Goal: Information Seeking & Learning: Learn about a topic

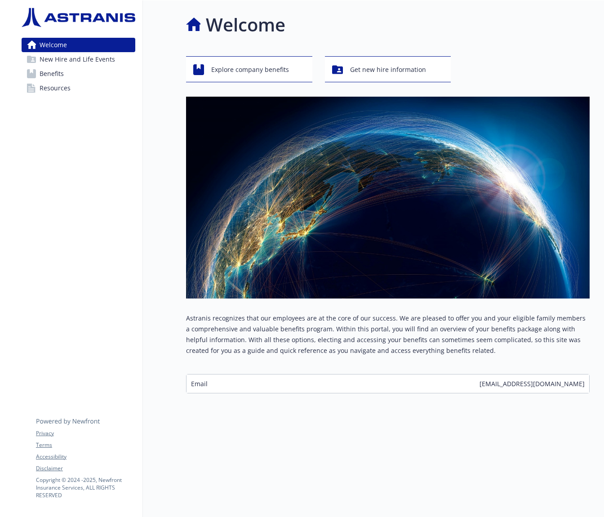
click at [365, 379] on div "Email [EMAIL_ADDRESS][DOMAIN_NAME]" at bounding box center [388, 383] width 403 height 18
click at [347, 390] on div "Email [EMAIL_ADDRESS][DOMAIN_NAME]" at bounding box center [388, 383] width 403 height 18
click at [277, 387] on div "Email [EMAIL_ADDRESS][DOMAIN_NAME]" at bounding box center [388, 383] width 403 height 18
click at [236, 372] on div "Astranis recognizes that our employees are at the core of our success. We are p…" at bounding box center [388, 353] width 404 height 80
click at [291, 75] on div "Explore company benefits" at bounding box center [250, 69] width 115 height 17
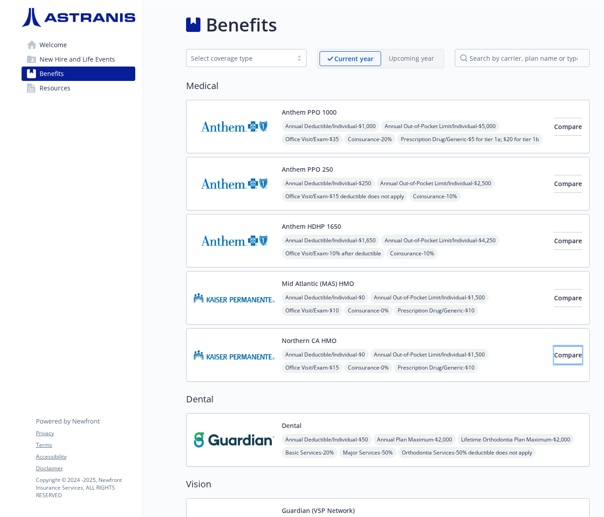
click at [554, 359] on button "Compare" at bounding box center [568, 355] width 28 height 18
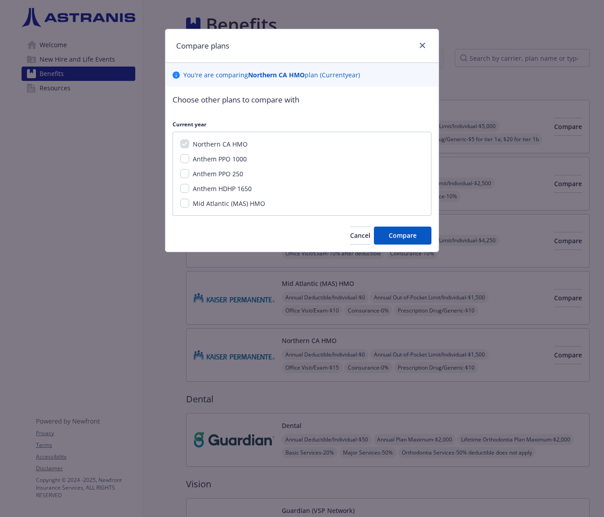
click at [242, 207] on span "Mid Atlantic (MAS) HMO" at bounding box center [229, 203] width 72 height 9
click at [189, 207] on input "Mid Atlantic (MAS) HMO" at bounding box center [184, 203] width 9 height 9
checkbox input "true"
click at [407, 231] on button "Compare" at bounding box center [403, 236] width 58 height 18
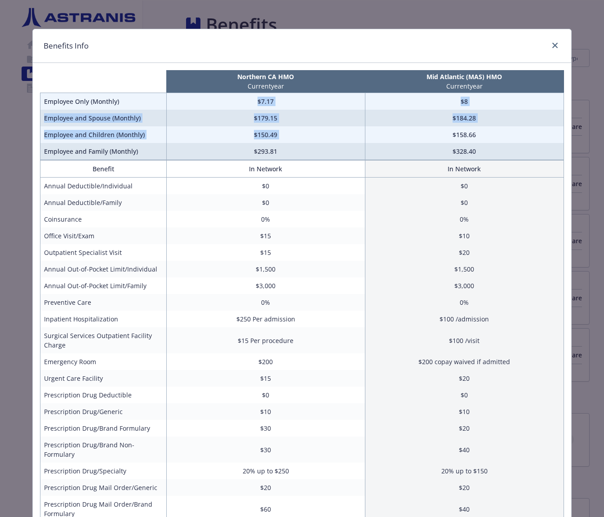
drag, startPoint x: 254, startPoint y: 100, endPoint x: 451, endPoint y: 138, distance: 201.3
click at [451, 138] on tbody "Employee Only (Monthly) $7.17 $8 Employee and Spouse (Monthly) $179.15 $184.28 …" at bounding box center [302, 126] width 524 height 67
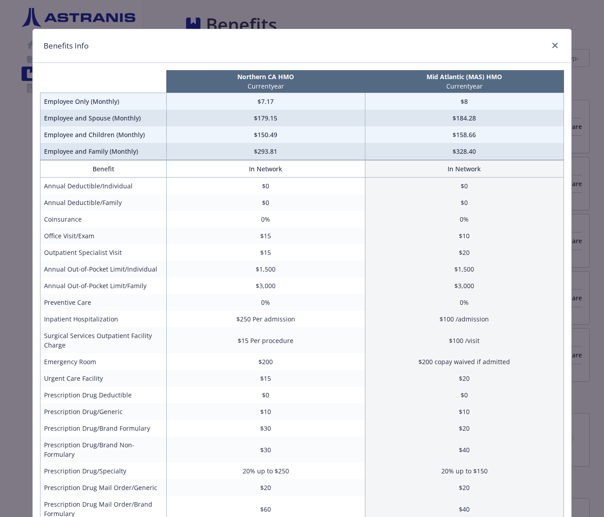
click at [447, 139] on td "$158.66" at bounding box center [464, 134] width 199 height 17
drag, startPoint x: 254, startPoint y: 136, endPoint x: 284, endPoint y: 148, distance: 32.1
click at [284, 148] on tbody "Employee Only (Monthly) $7.17 $8 Employee and Spouse (Monthly) $179.15 $184.28 …" at bounding box center [302, 126] width 524 height 67
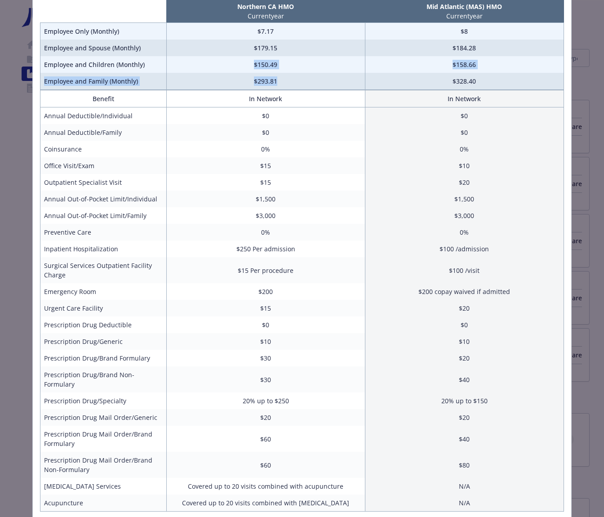
scroll to position [75, 0]
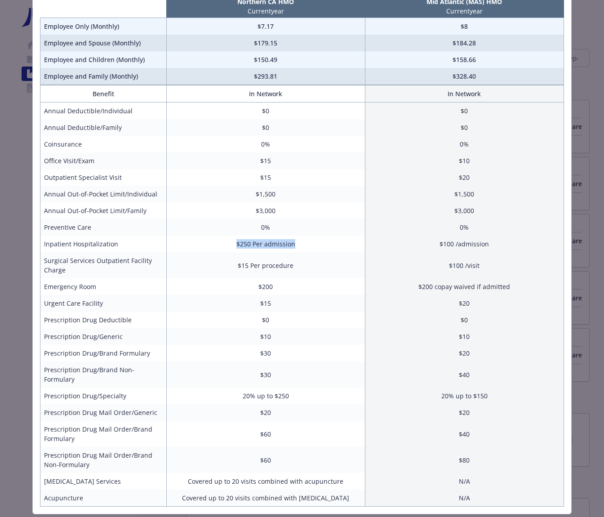
drag, startPoint x: 218, startPoint y: 247, endPoint x: 318, endPoint y: 242, distance: 100.4
click at [318, 242] on td "$250 Per admission" at bounding box center [265, 244] width 199 height 17
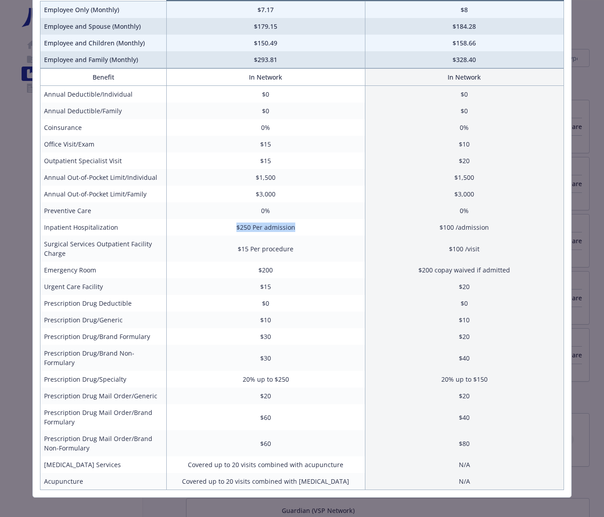
scroll to position [0, 0]
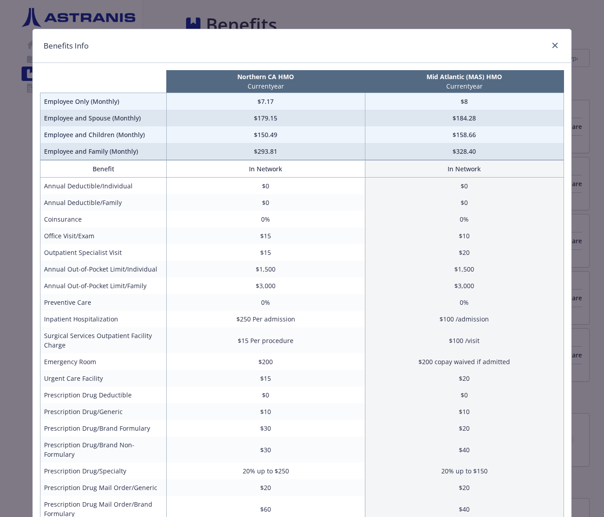
click at [554, 53] on div "Benefits Info" at bounding box center [302, 46] width 538 height 34
click at [554, 47] on icon "close" at bounding box center [554, 45] width 5 height 5
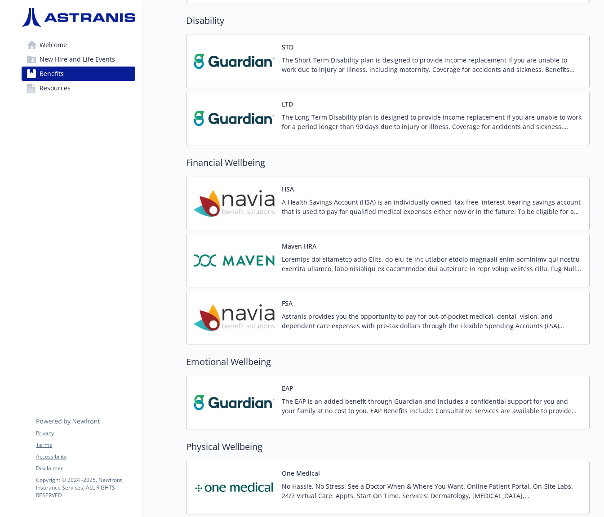
scroll to position [695, 0]
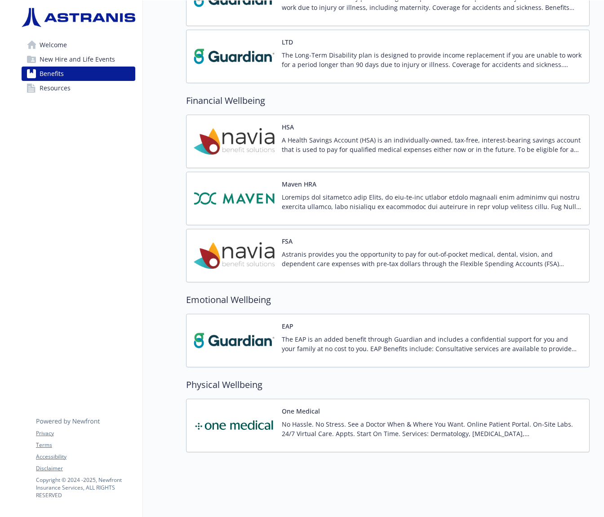
click at [364, 148] on p "A Health Savings Account (HSA) is an individually-owned, tax-free, interest-bea…" at bounding box center [432, 144] width 300 height 19
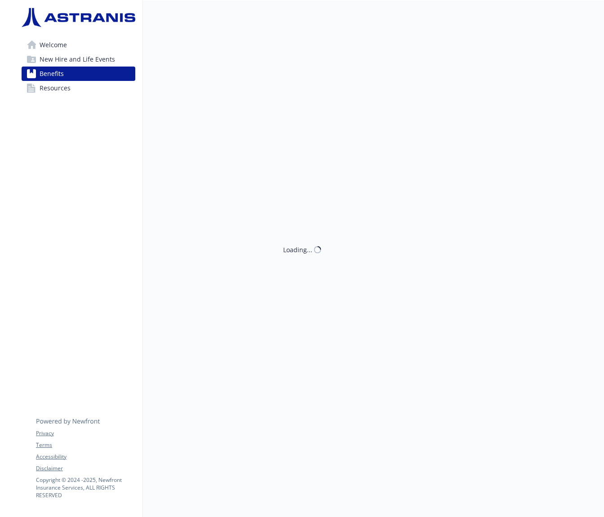
scroll to position [695, 0]
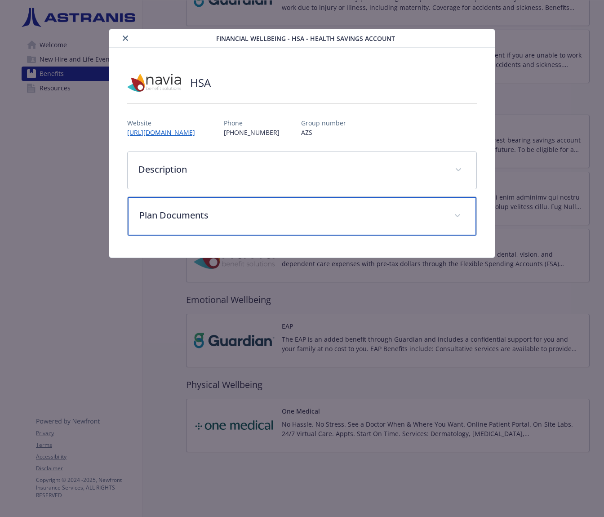
click at [362, 216] on p "Plan Documents" at bounding box center [291, 215] width 304 height 13
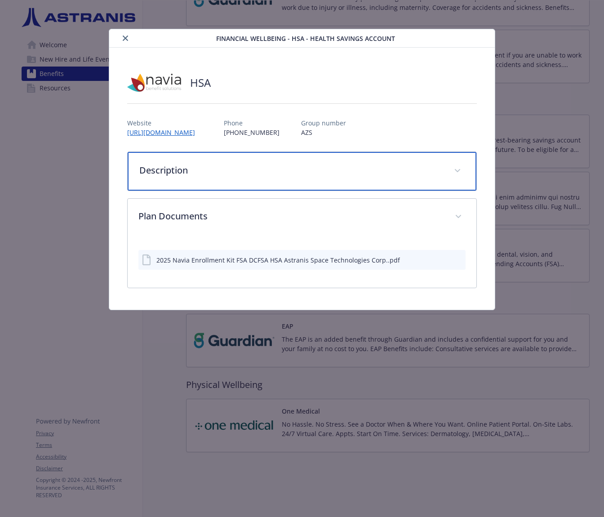
click at [360, 167] on p "Description" at bounding box center [291, 170] width 304 height 13
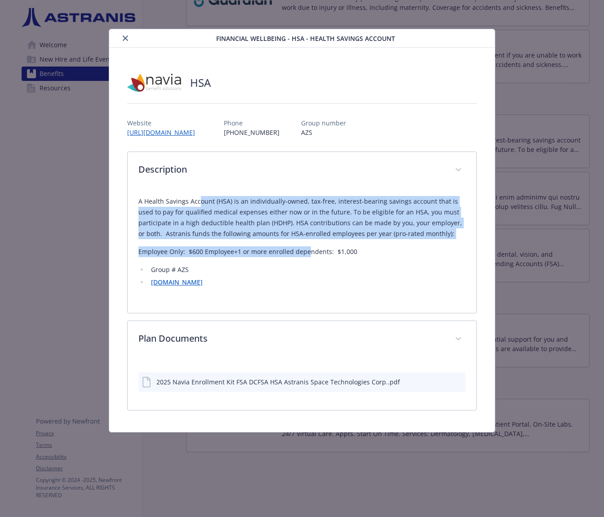
drag, startPoint x: 199, startPoint y: 200, endPoint x: 308, endPoint y: 257, distance: 122.6
click at [308, 257] on div "A Health Savings Account (HSA) is an individually-owned, tax-free, interest-bea…" at bounding box center [301, 242] width 327 height 92
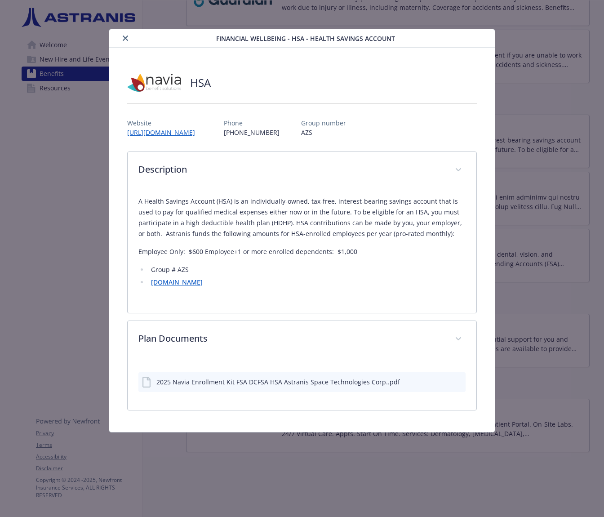
click at [249, 249] on p "Employee Only: $600 Employee+1 or more enrolled dependents: $1,000" at bounding box center [301, 251] width 327 height 11
drag, startPoint x: 228, startPoint y: 252, endPoint x: 337, endPoint y: 250, distance: 108.8
click at [337, 250] on p "Employee Only: $600 Employee+1 or more enrolled dependents: $1,000" at bounding box center [301, 251] width 327 height 11
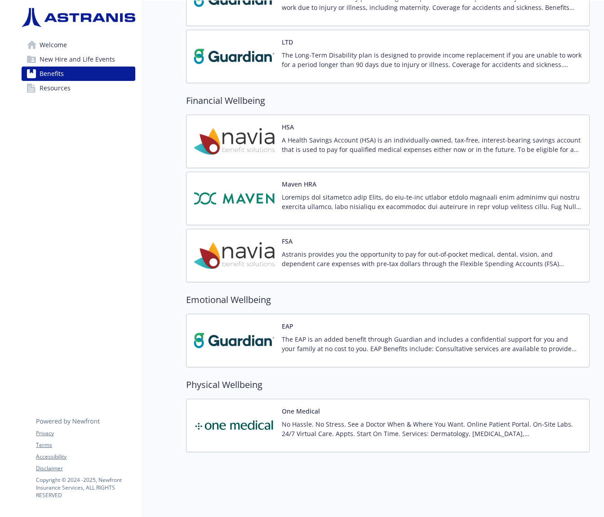
click at [83, 93] on link "Resources" at bounding box center [79, 88] width 114 height 14
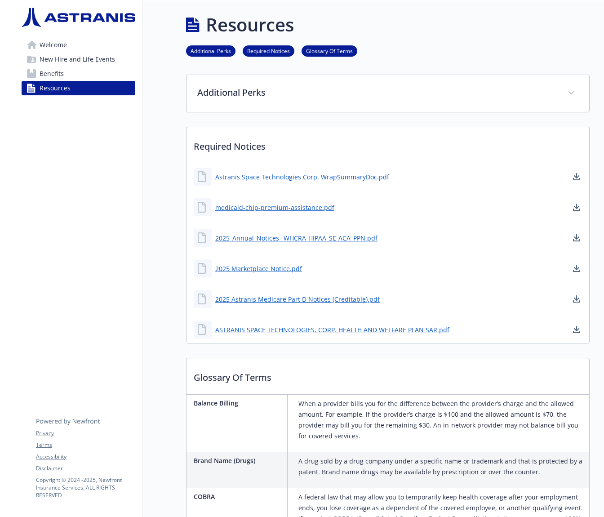
click at [83, 62] on span "New Hire and Life Events" at bounding box center [78, 59] width 76 height 14
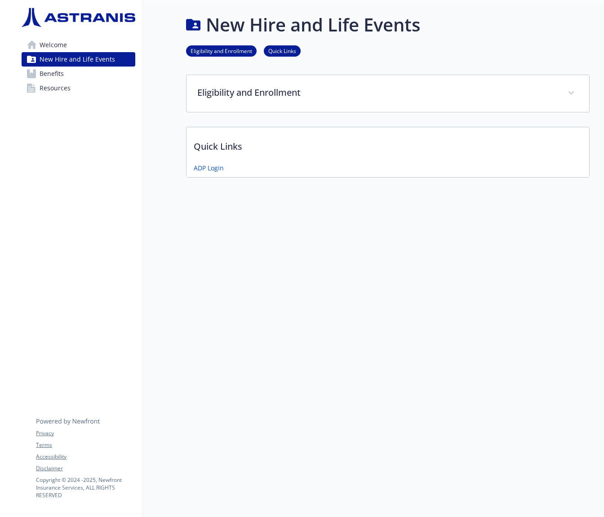
click at [63, 44] on span "Welcome" at bounding box center [53, 45] width 27 height 14
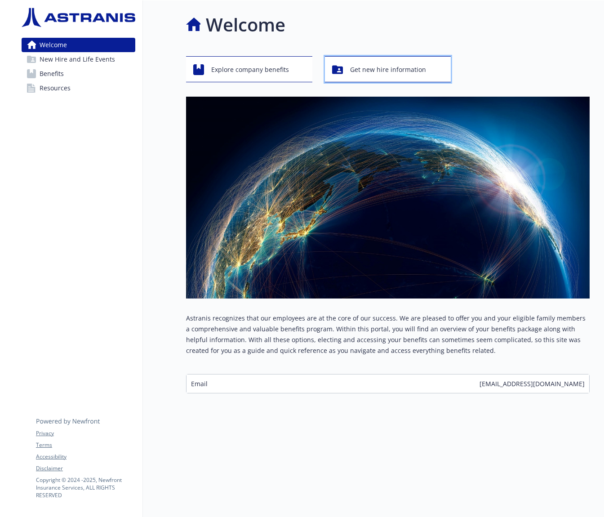
click at [405, 65] on span "Get new hire information" at bounding box center [388, 69] width 76 height 17
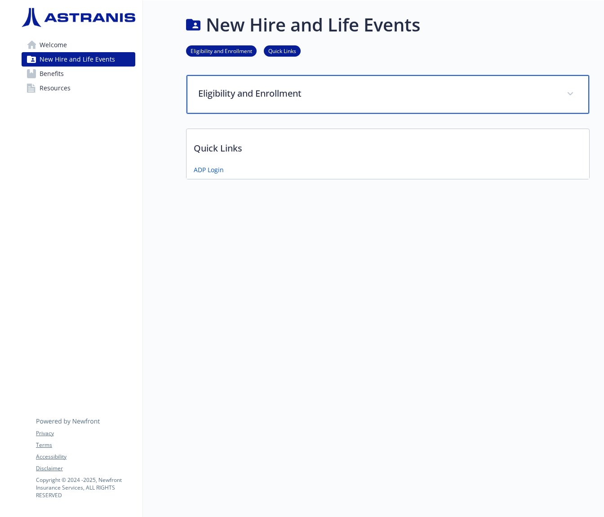
click at [308, 96] on p "Eligibility and Enrollment" at bounding box center [377, 93] width 358 height 13
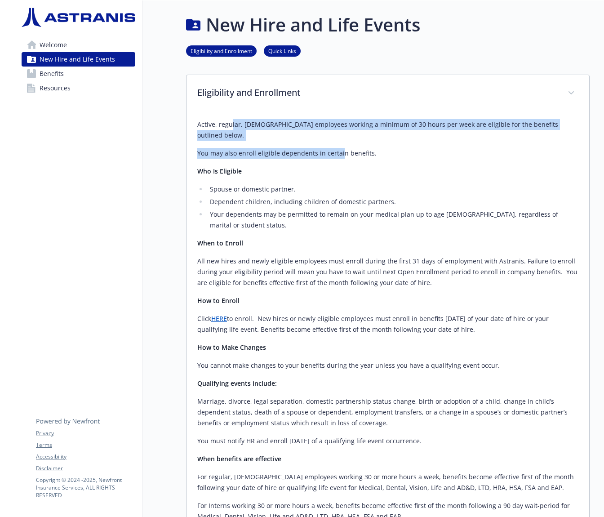
drag, startPoint x: 230, startPoint y: 125, endPoint x: 340, endPoint y: 142, distance: 111.5
click at [340, 142] on div "Active, regular, [DEMOGRAPHIC_DATA] employees working a minimum of 30 hours per…" at bounding box center [387, 344] width 381 height 451
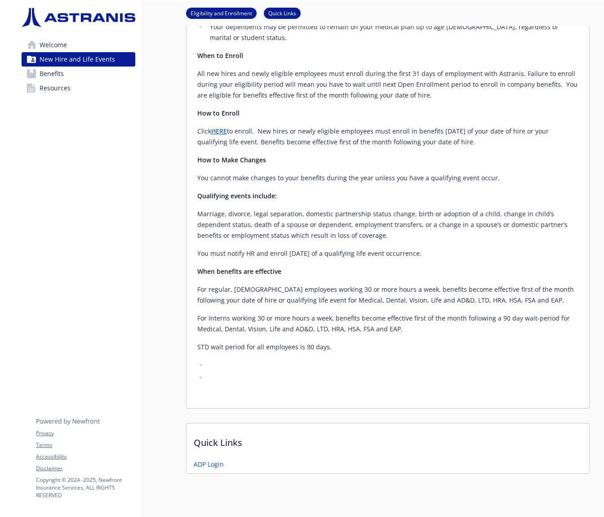
scroll to position [184, 0]
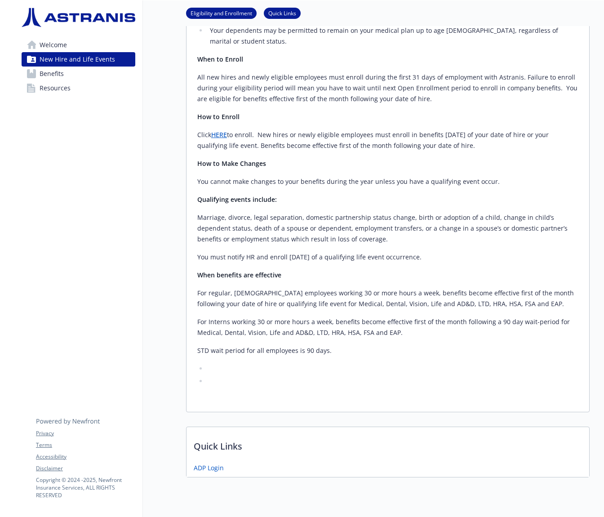
click at [218, 9] on link "Eligibility and Enrollment" at bounding box center [221, 13] width 71 height 9
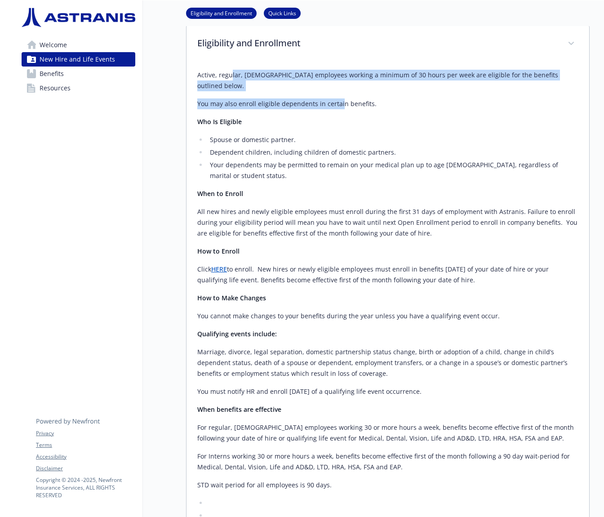
scroll to position [47, 0]
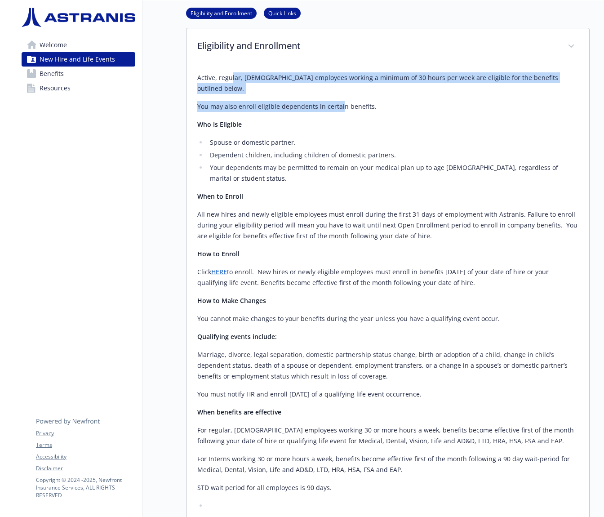
click at [113, 76] on link "Benefits" at bounding box center [79, 74] width 114 height 14
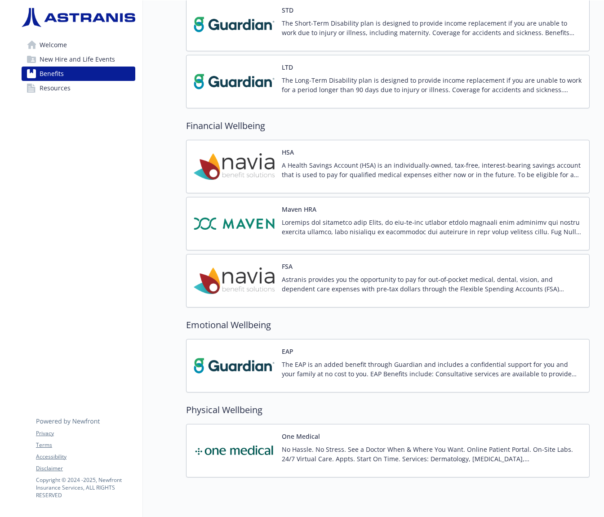
scroll to position [695, 0]
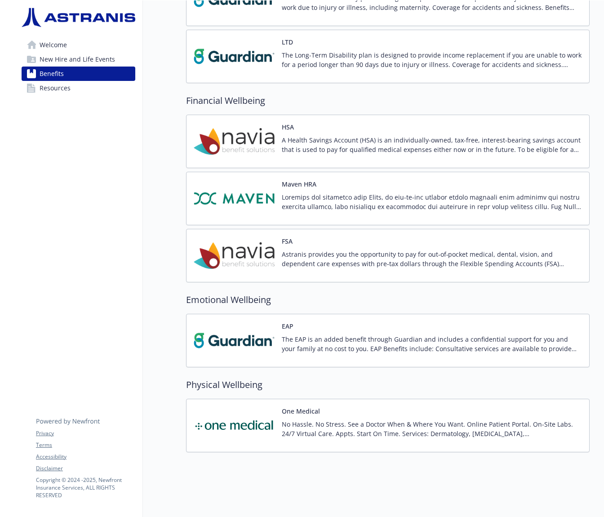
click at [86, 91] on link "Resources" at bounding box center [79, 88] width 114 height 14
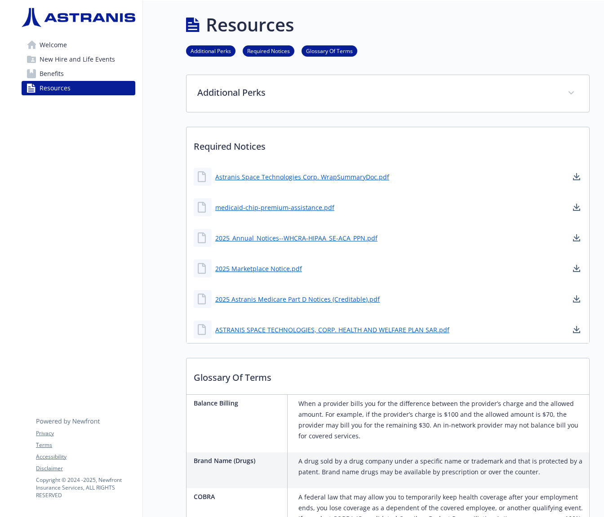
click at [90, 46] on link "Welcome" at bounding box center [79, 45] width 114 height 14
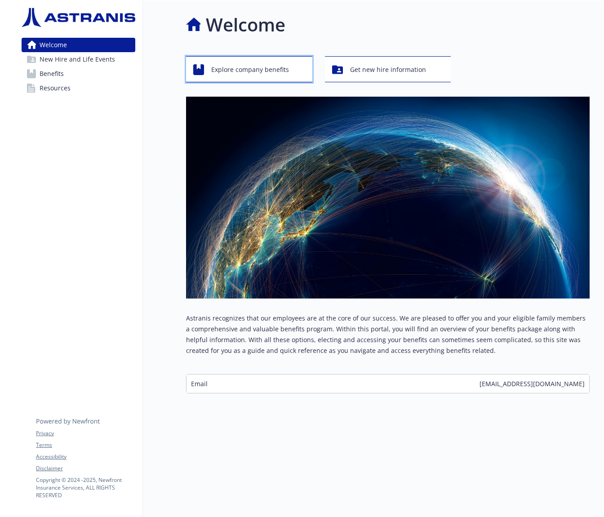
click at [255, 72] on span "Explore company benefits" at bounding box center [250, 69] width 78 height 17
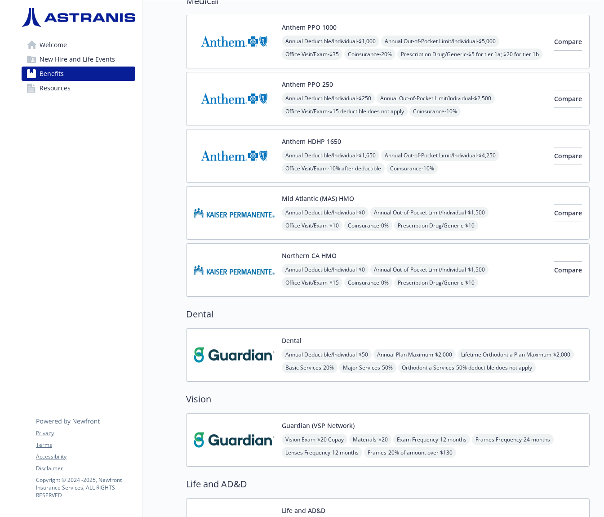
scroll to position [165, 0]
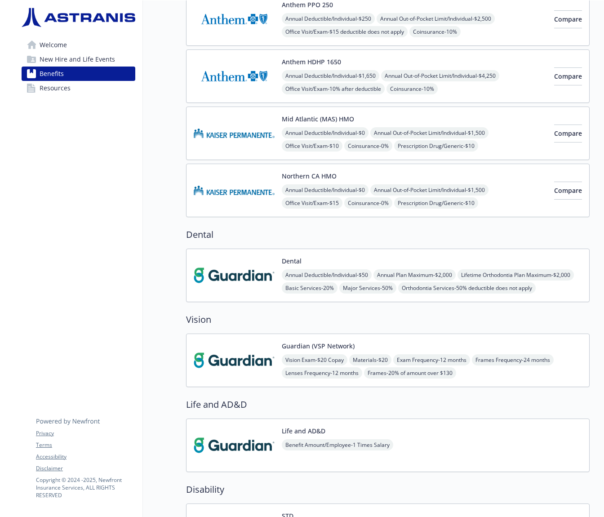
click at [355, 297] on div "Dental Annual Deductible/Individual - $50 Annual Plan Maximum - $2,000 Lifetime…" at bounding box center [388, 275] width 404 height 53
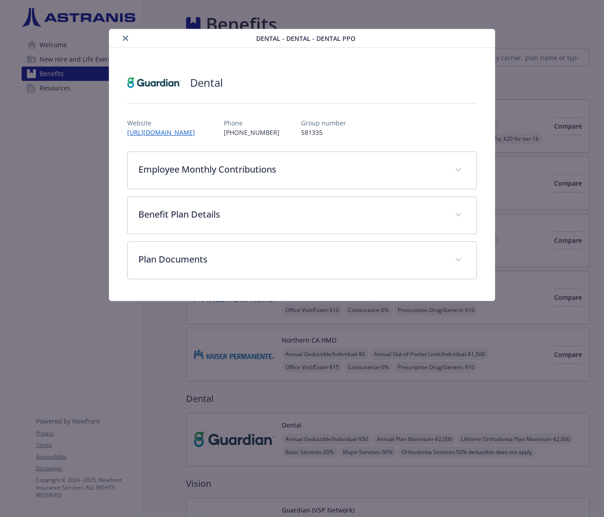
scroll to position [165, 0]
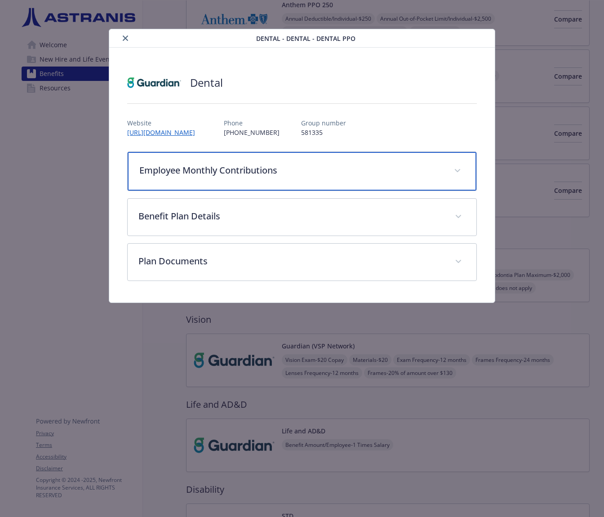
click at [197, 180] on div "Employee Monthly Contributions" at bounding box center [302, 171] width 349 height 39
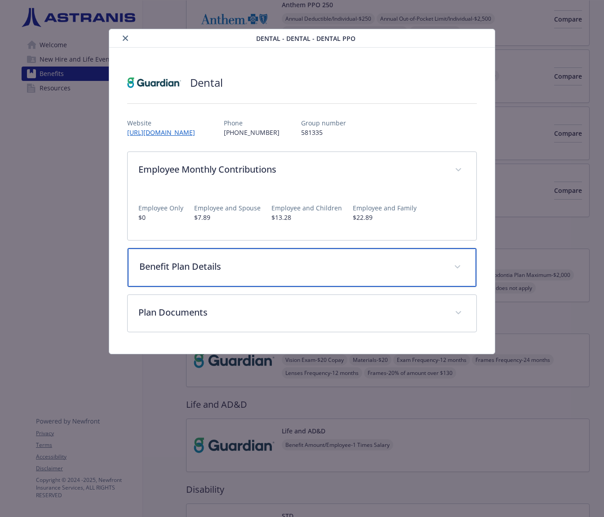
click at [205, 275] on div "Benefit Plan Details" at bounding box center [302, 267] width 349 height 39
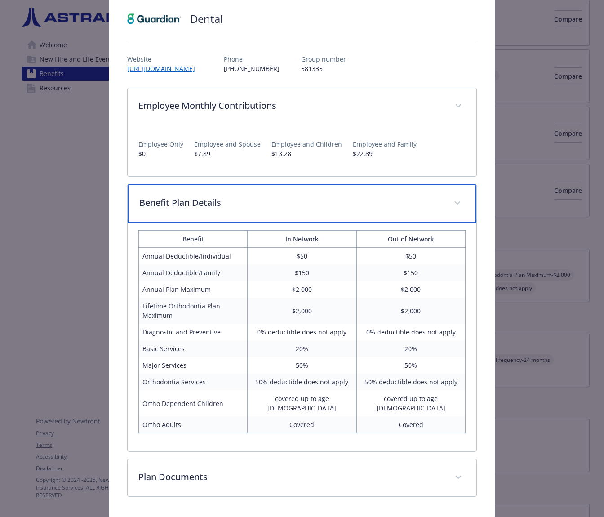
scroll to position [65, 0]
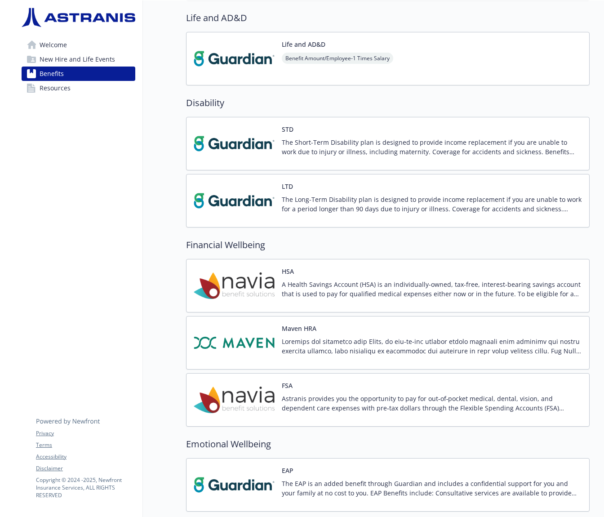
scroll to position [695, 0]
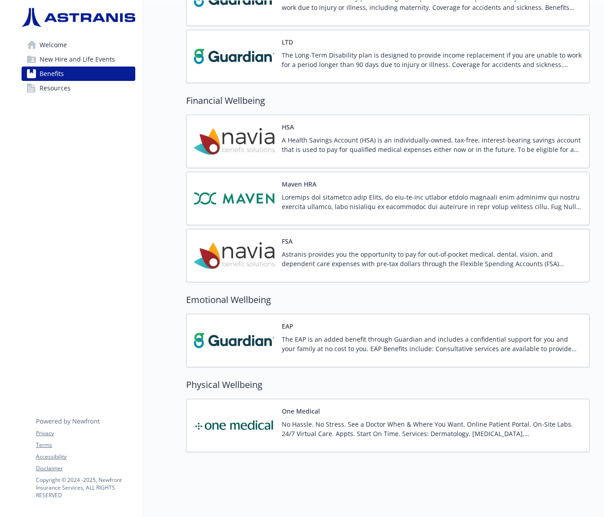
click at [304, 418] on div "One Medical No Hassle. No Stress. See a Doctor When & Where You Want. Online Pa…" at bounding box center [432, 425] width 300 height 38
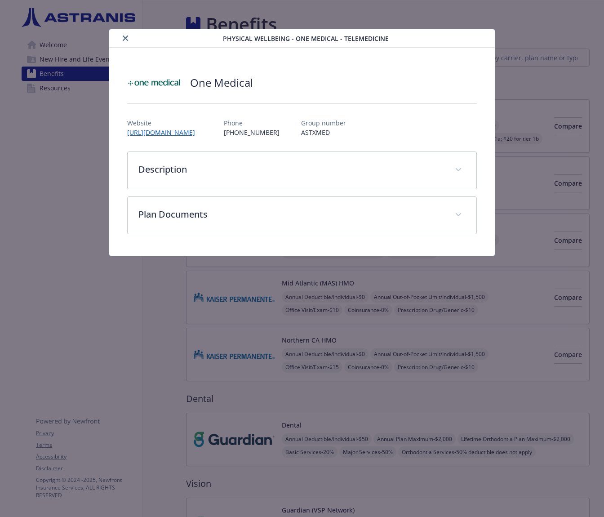
scroll to position [695, 0]
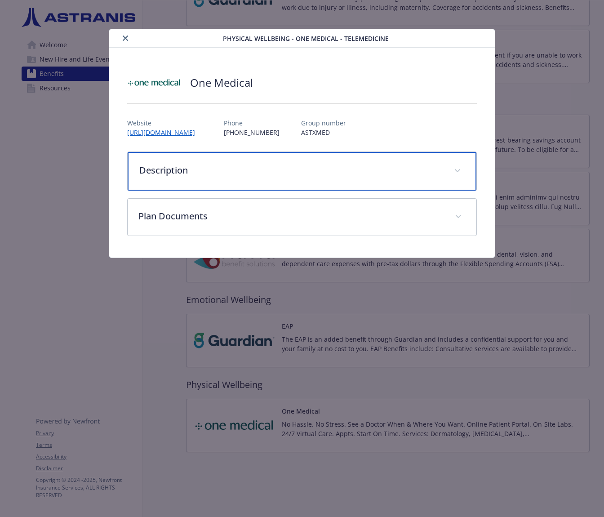
click at [201, 179] on div "Description" at bounding box center [302, 171] width 349 height 39
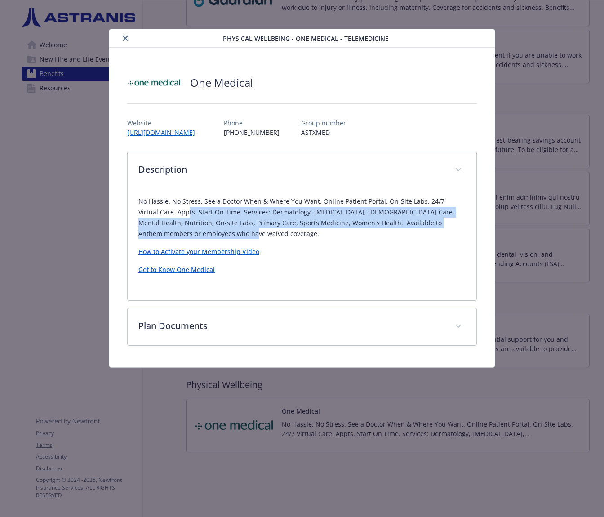
drag, startPoint x: 166, startPoint y: 208, endPoint x: 170, endPoint y: 228, distance: 20.6
click at [170, 228] on p "No Hassle. No Stress. See a Doctor When & Where You Want. Online Patient Portal…" at bounding box center [301, 217] width 327 height 43
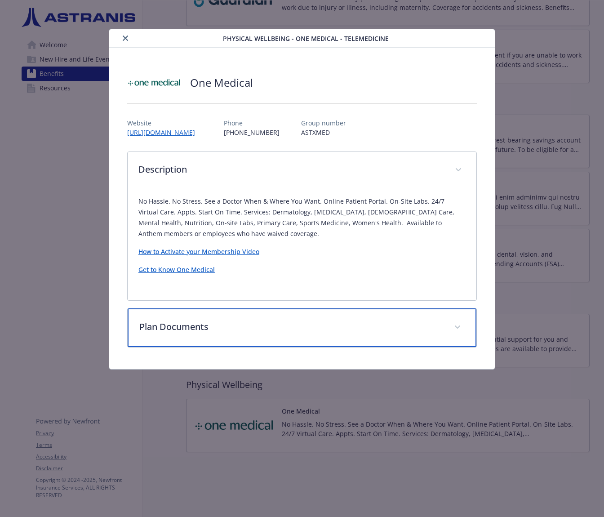
click at [204, 334] on div "Plan Documents" at bounding box center [302, 327] width 349 height 39
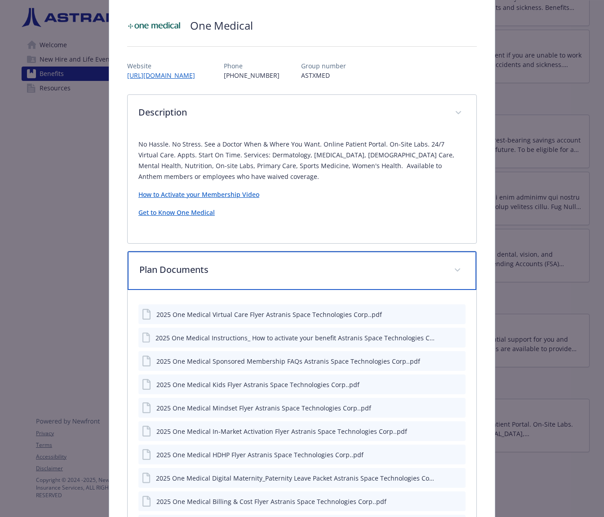
scroll to position [55, 0]
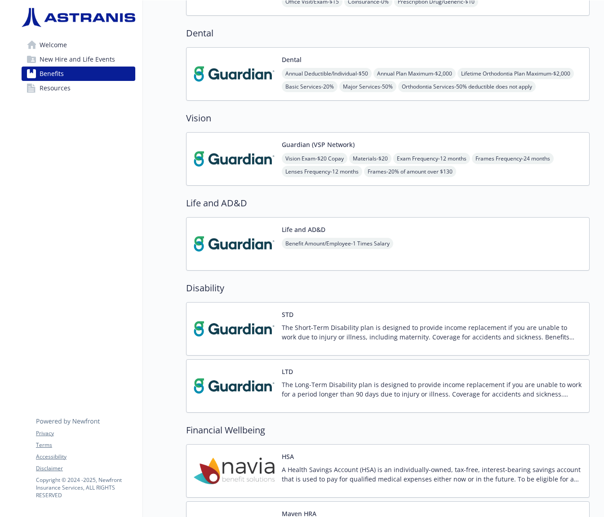
scroll to position [695, 0]
